Goal: Check status: Check status

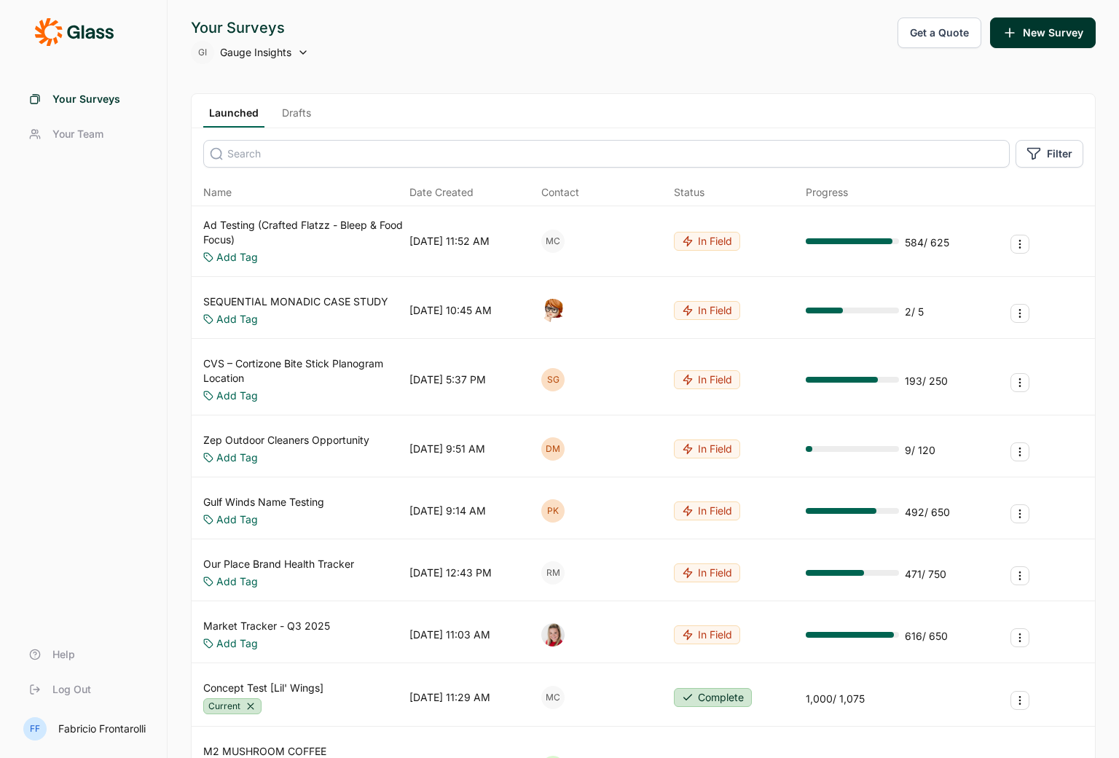
click at [262, 226] on link "Ad Testing (Crafted Flatzz - Bleep & Food Focus)" at bounding box center [303, 232] width 200 height 29
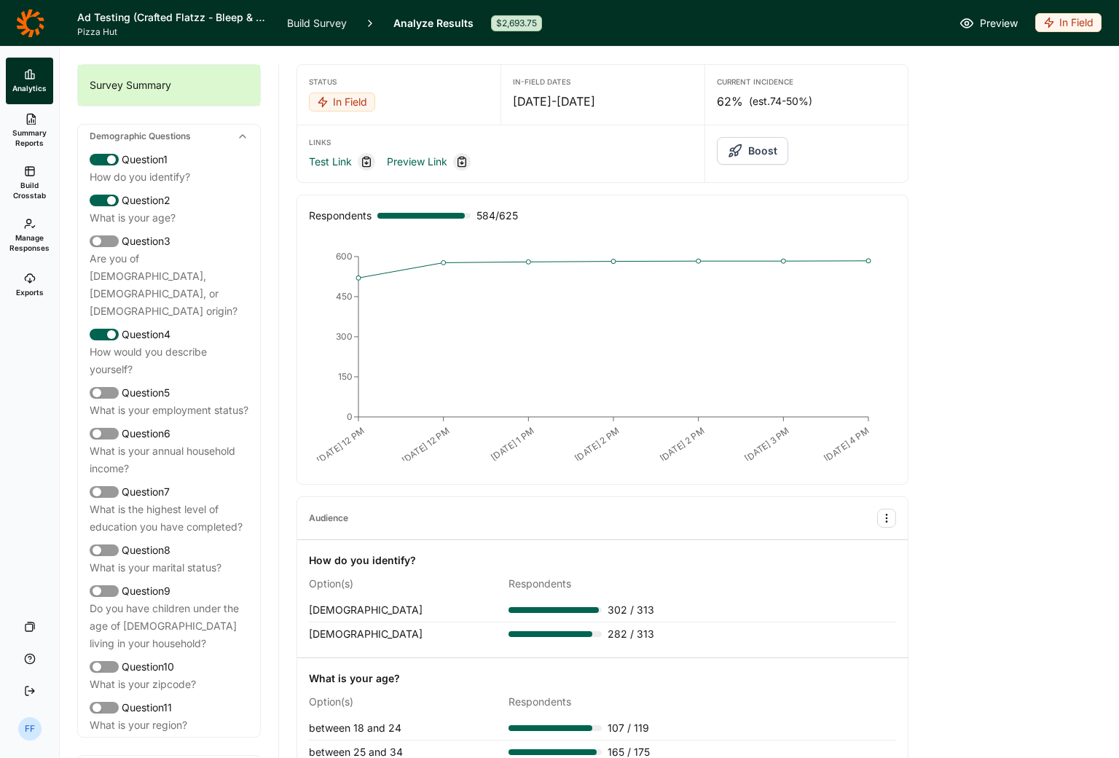
click at [858, 58] on div "Status In Field In-Field Dates [DATE] - [DATE] Current Incidence 62% (est. 74-5…" at bounding box center [602, 649] width 612 height 1204
click at [28, 118] on icon at bounding box center [30, 119] width 12 height 12
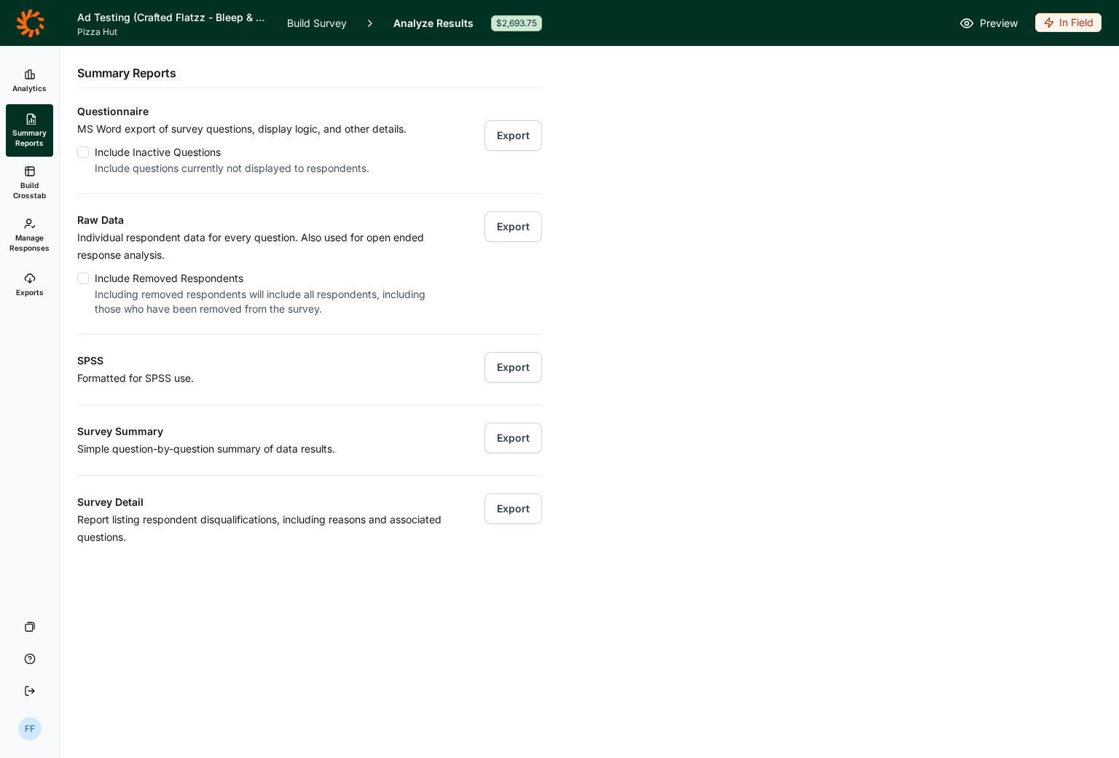
click at [672, 90] on div "Analytics Summary Reports Build Crosstab Manage Responses Exports Your Surveys …" at bounding box center [559, 402] width 1119 height 711
